Goal: Navigation & Orientation: Find specific page/section

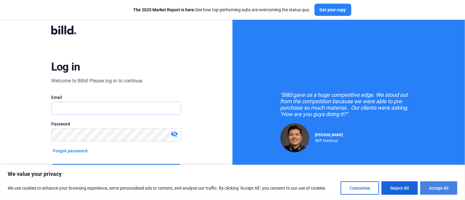
type input "[PERSON_NAME][EMAIL_ADDRESS][DOMAIN_NAME]"
click at [434, 187] on button "Accept All" at bounding box center [438, 187] width 37 height 13
checkbox input "true"
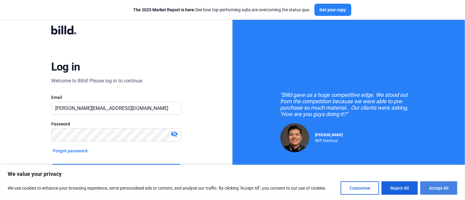
checkbox input "true"
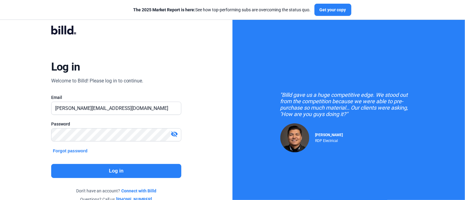
click at [117, 168] on button "Log in" at bounding box center [116, 171] width 130 height 14
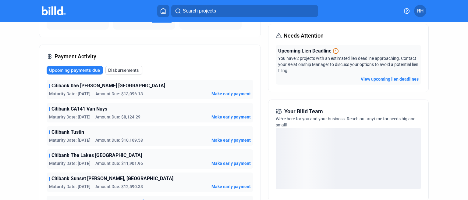
scroll to position [78, 0]
